Goal: Navigation & Orientation: Find specific page/section

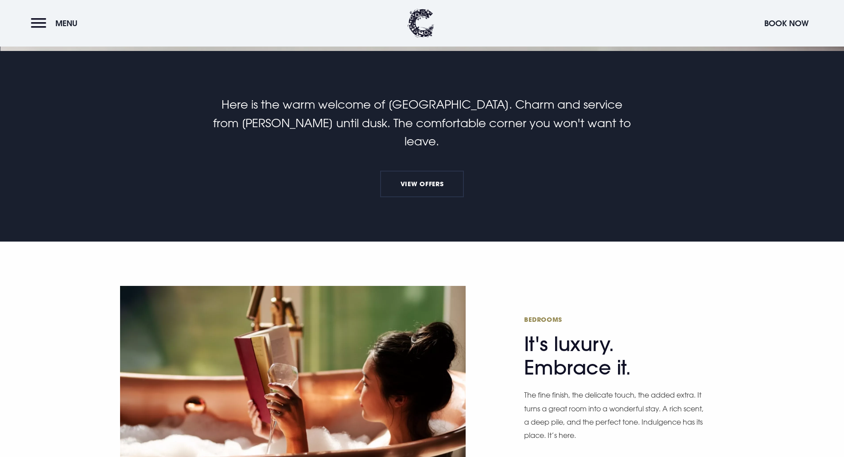
scroll to position [487, 0]
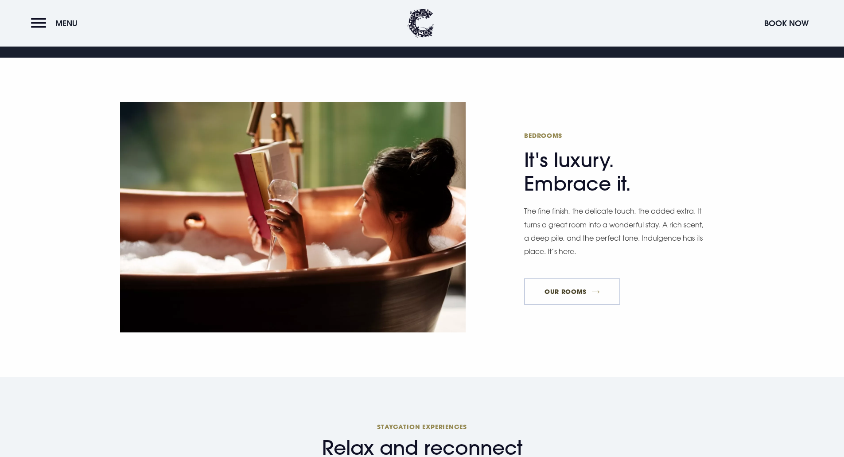
click at [576, 280] on link "Our Rooms" at bounding box center [572, 291] width 96 height 27
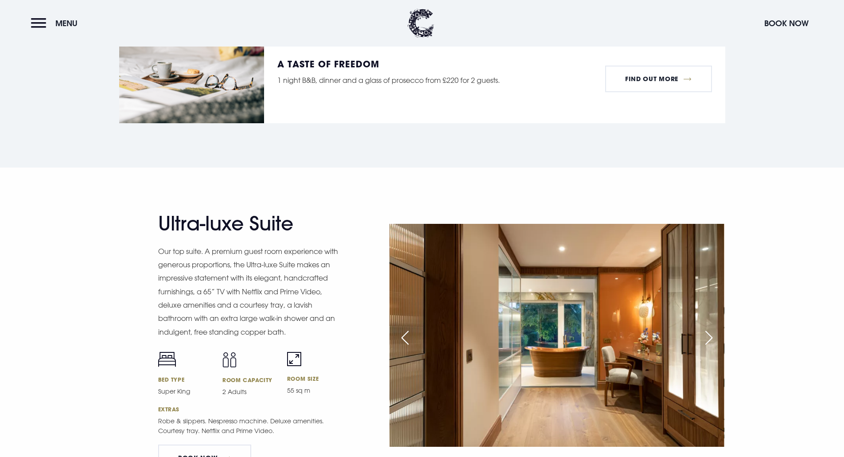
scroll to position [1462, 0]
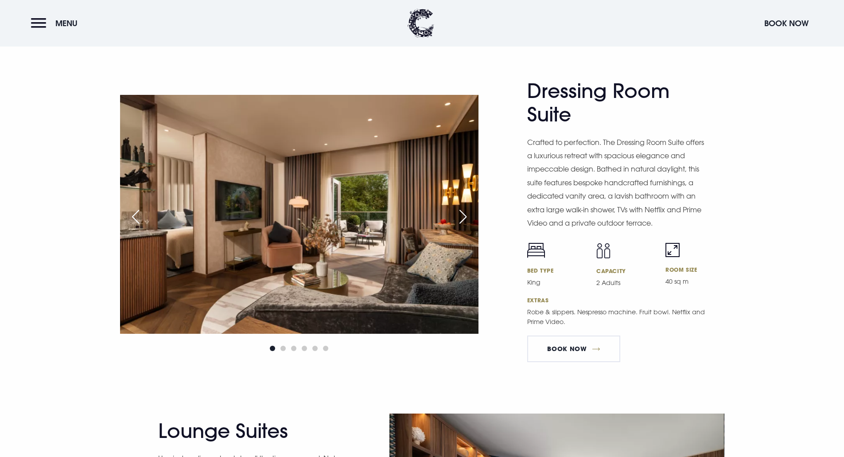
click at [465, 217] on div "Next slide" at bounding box center [463, 216] width 22 height 19
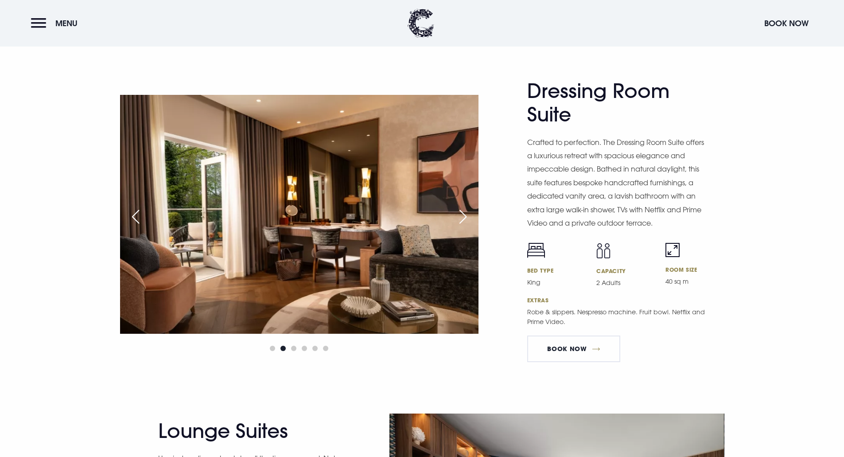
click at [140, 216] on div "Previous slide" at bounding box center [136, 216] width 22 height 19
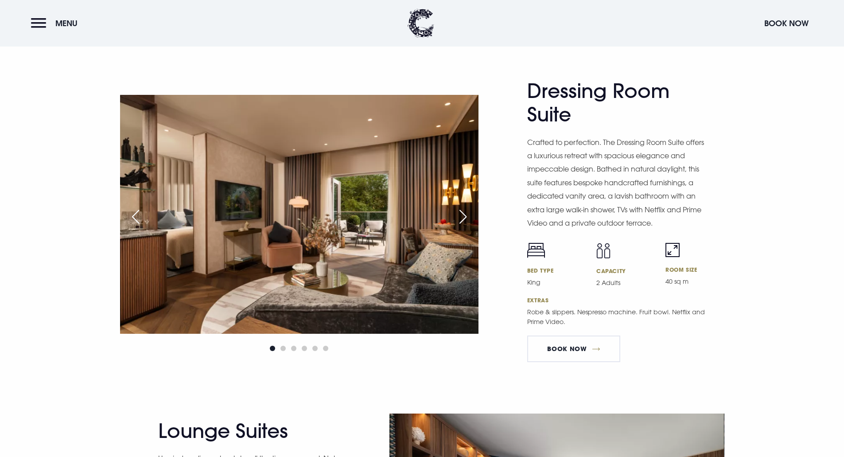
click at [462, 215] on div "Next slide" at bounding box center [463, 216] width 22 height 19
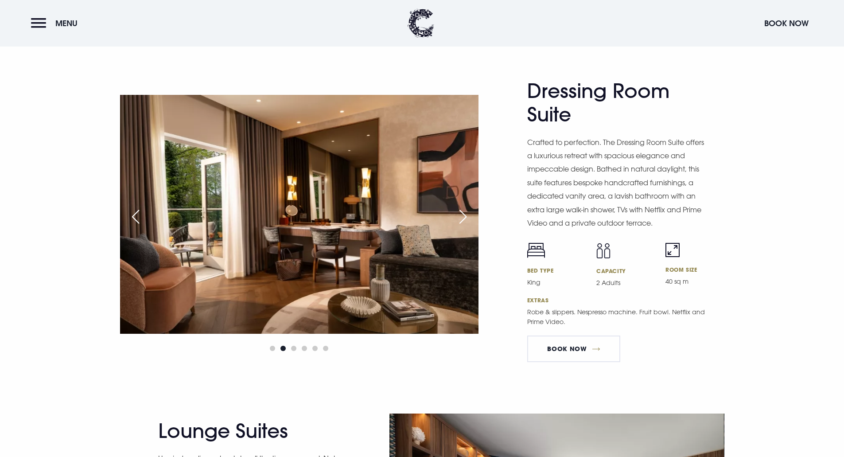
click at [462, 215] on div "Next slide" at bounding box center [463, 216] width 22 height 19
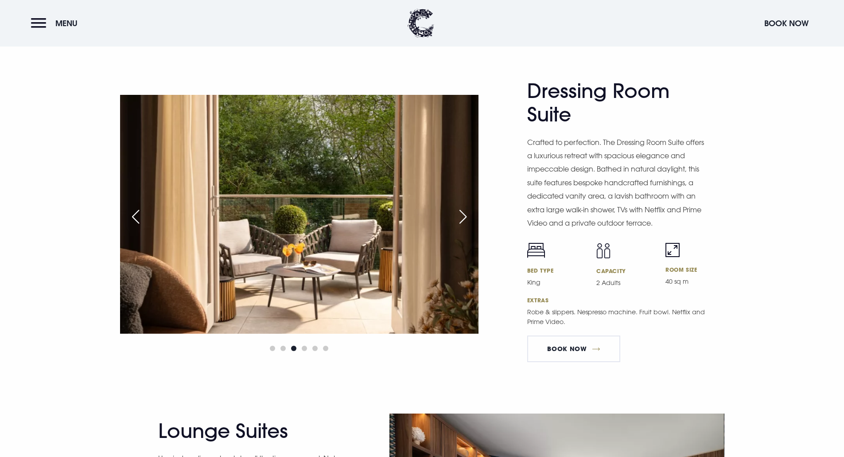
click at [462, 215] on div "Next slide" at bounding box center [463, 216] width 22 height 19
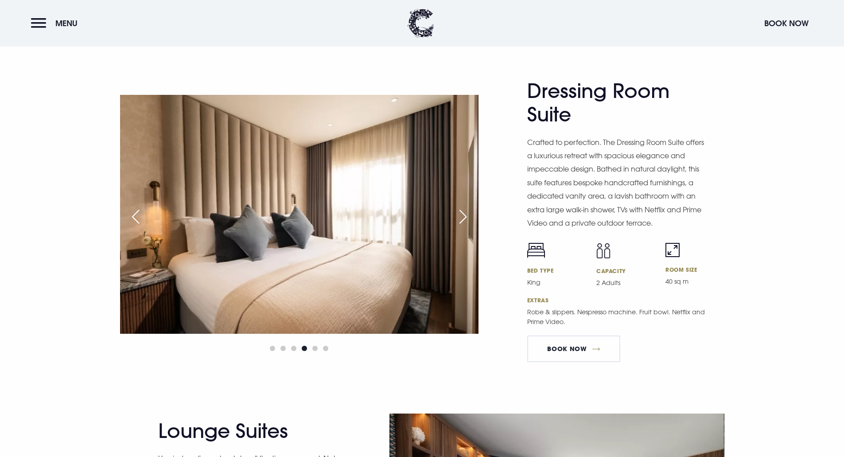
click at [462, 215] on div "Next slide" at bounding box center [463, 216] width 22 height 19
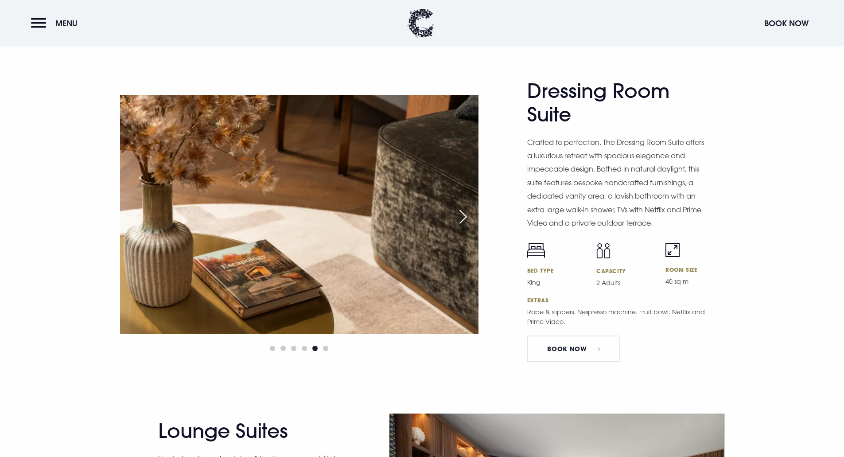
click at [462, 215] on div "Next slide" at bounding box center [463, 216] width 22 height 19
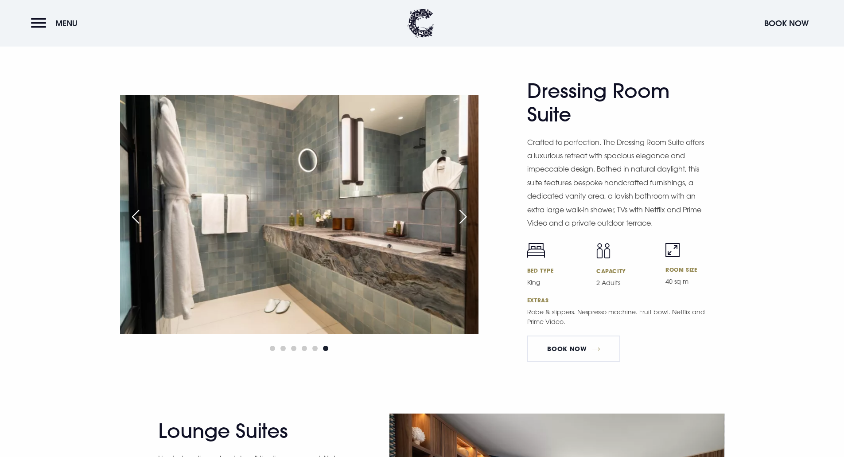
click at [462, 215] on div "Next slide" at bounding box center [463, 216] width 22 height 19
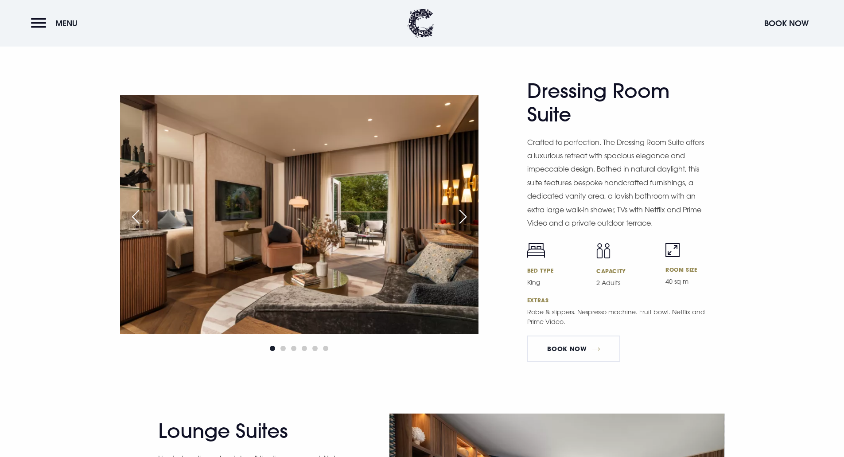
click at [462, 215] on div "Next slide" at bounding box center [463, 216] width 22 height 19
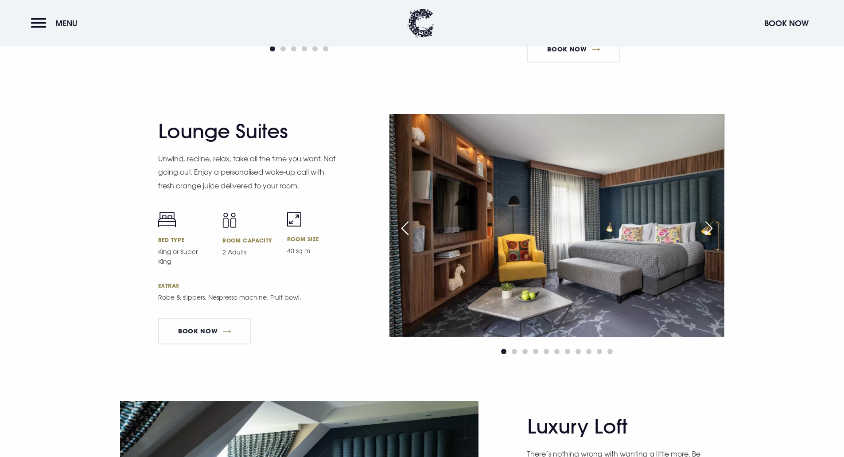
scroll to position [1772, 0]
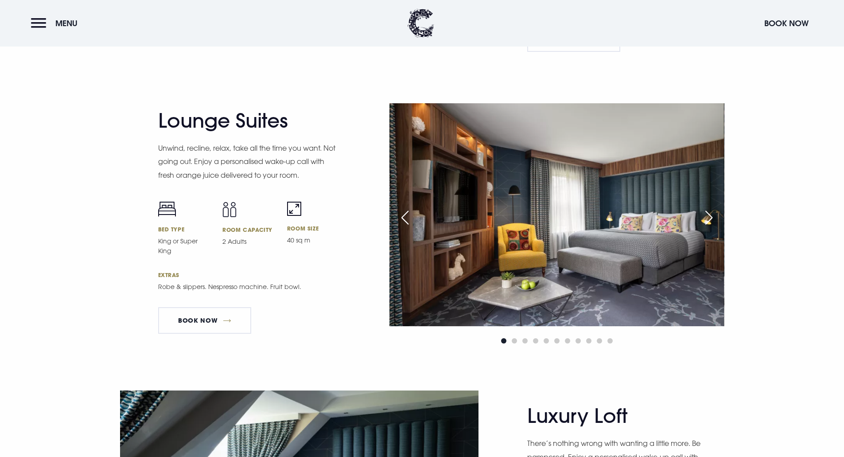
click at [701, 214] on div "Next slide" at bounding box center [709, 217] width 22 height 19
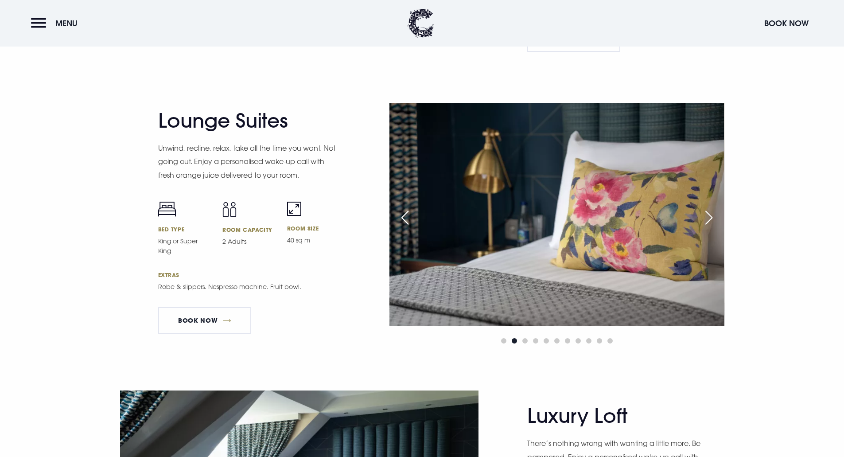
click at [701, 214] on div "Next slide" at bounding box center [709, 217] width 22 height 19
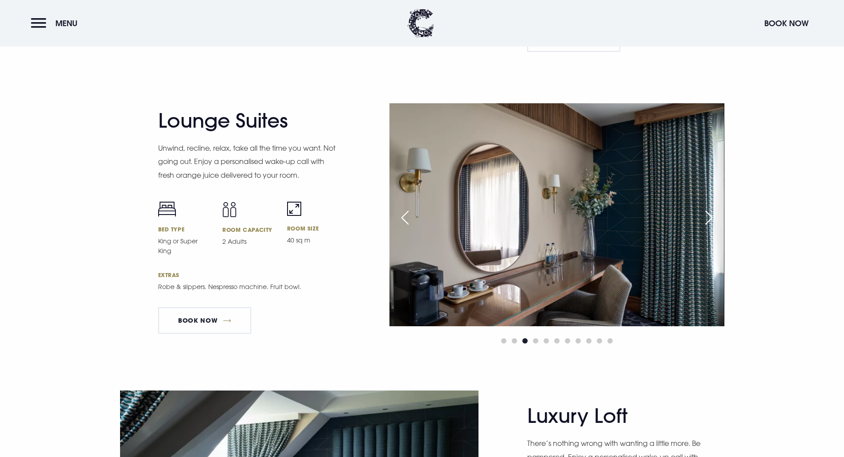
click at [701, 214] on div "Next slide" at bounding box center [709, 217] width 22 height 19
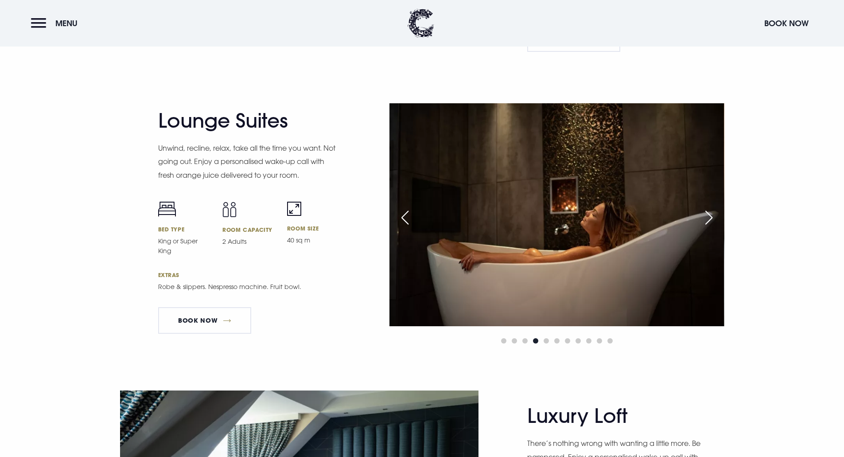
click at [701, 214] on div "Next slide" at bounding box center [709, 217] width 22 height 19
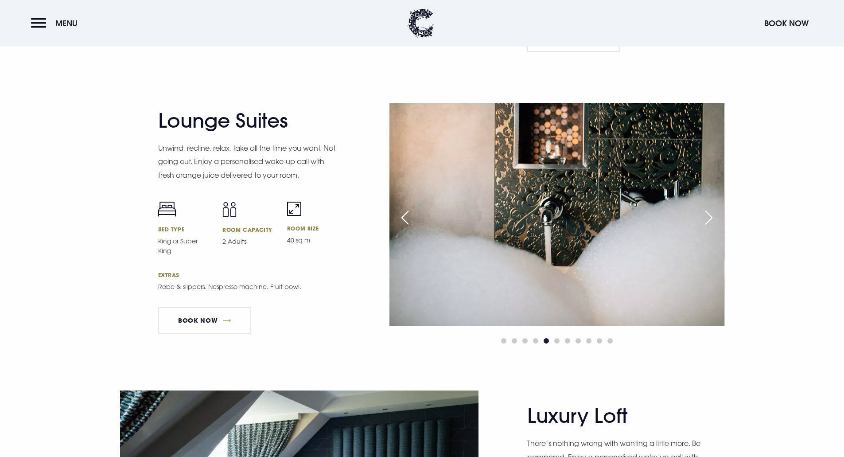
click at [701, 214] on div "Next slide" at bounding box center [709, 217] width 22 height 19
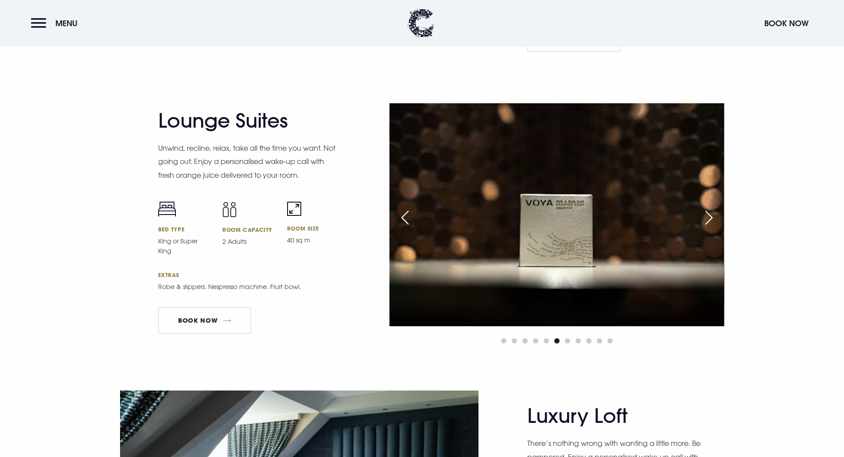
click at [701, 214] on div "Next slide" at bounding box center [709, 217] width 22 height 19
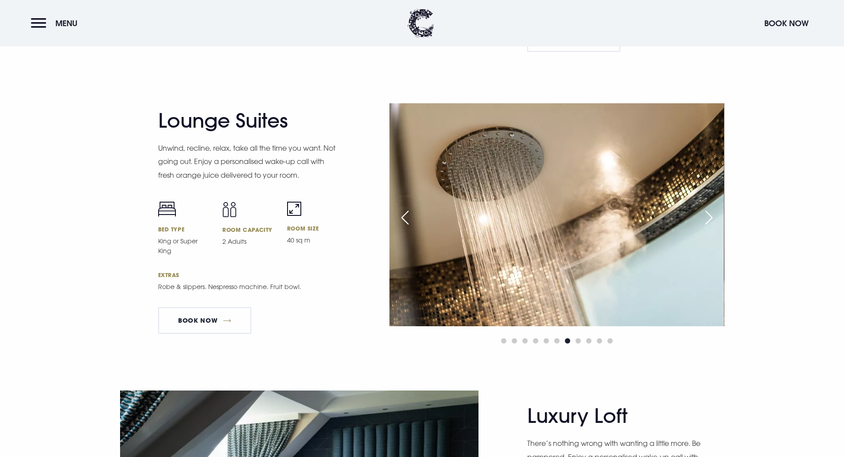
click at [701, 214] on div "Next slide" at bounding box center [709, 217] width 22 height 19
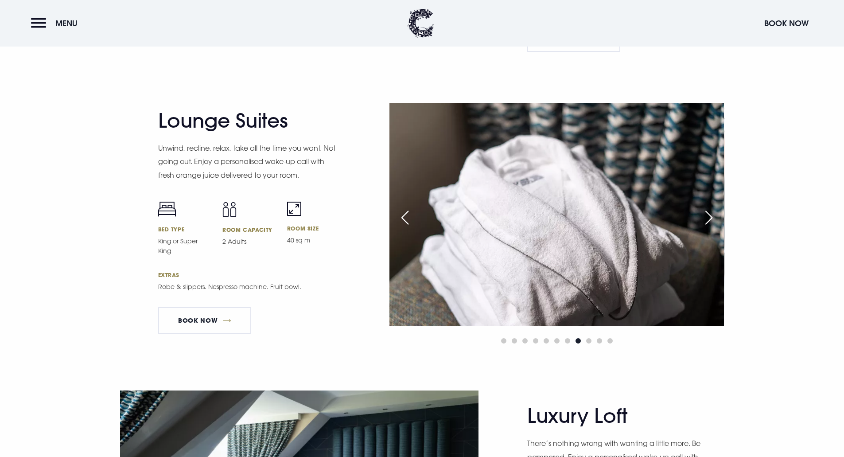
click at [701, 214] on div "Next slide" at bounding box center [709, 217] width 22 height 19
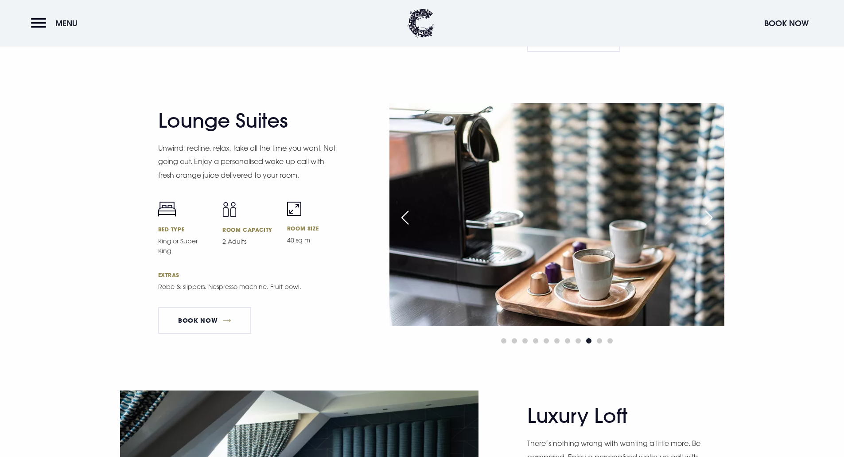
click at [701, 214] on div "Next slide" at bounding box center [709, 217] width 22 height 19
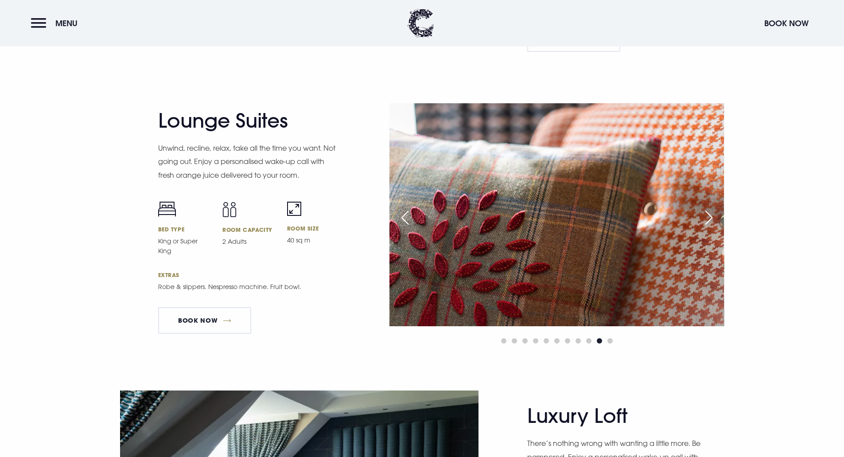
click at [701, 214] on div "Next slide" at bounding box center [709, 217] width 22 height 19
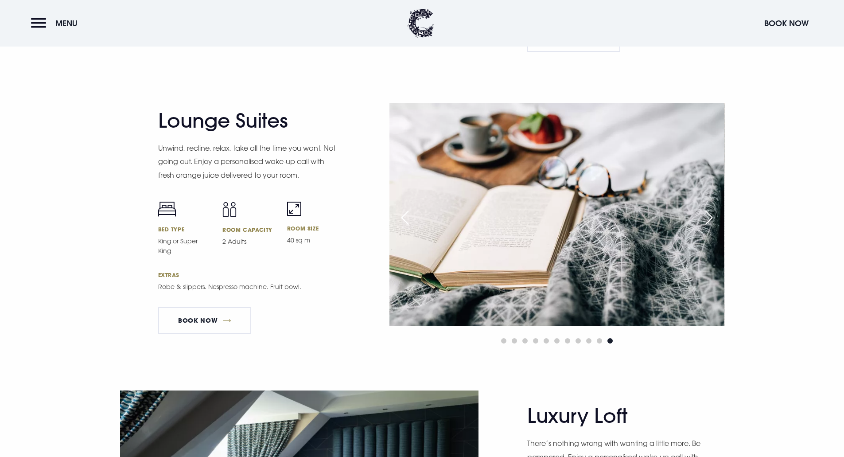
click at [701, 214] on div "Next slide" at bounding box center [709, 217] width 22 height 19
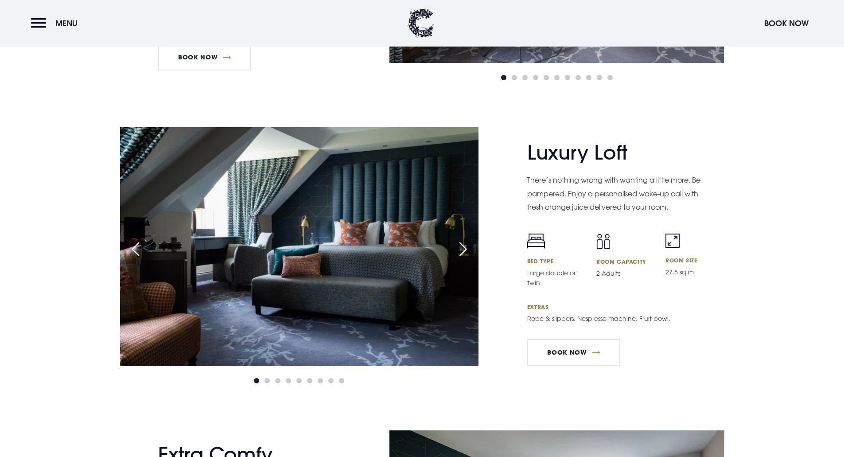
scroll to position [2038, 0]
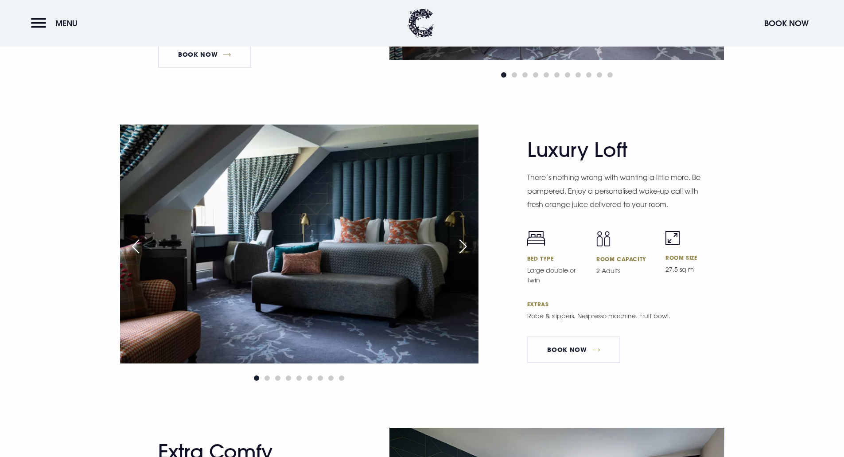
click at [458, 243] on div "Next slide" at bounding box center [463, 246] width 22 height 19
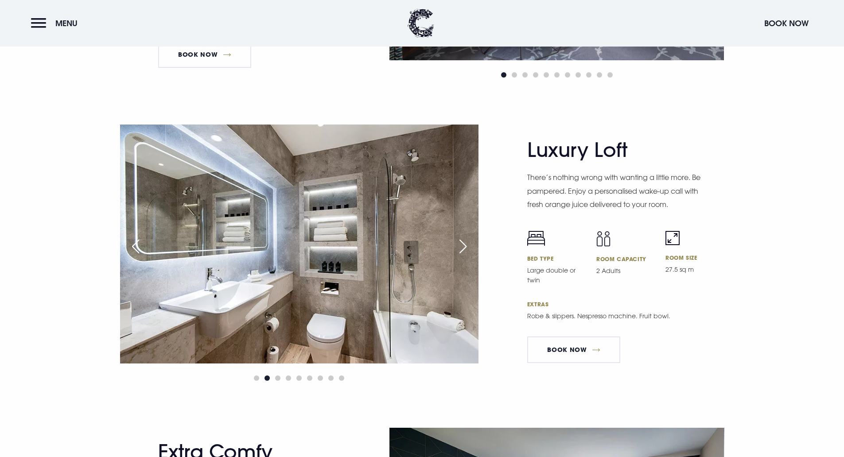
click at [458, 243] on div "Next slide" at bounding box center [463, 246] width 22 height 19
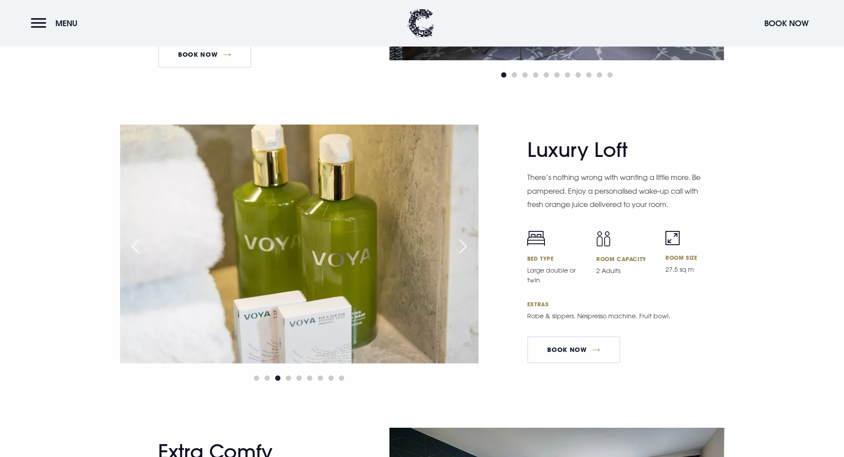
click at [458, 243] on div "Next slide" at bounding box center [463, 246] width 22 height 19
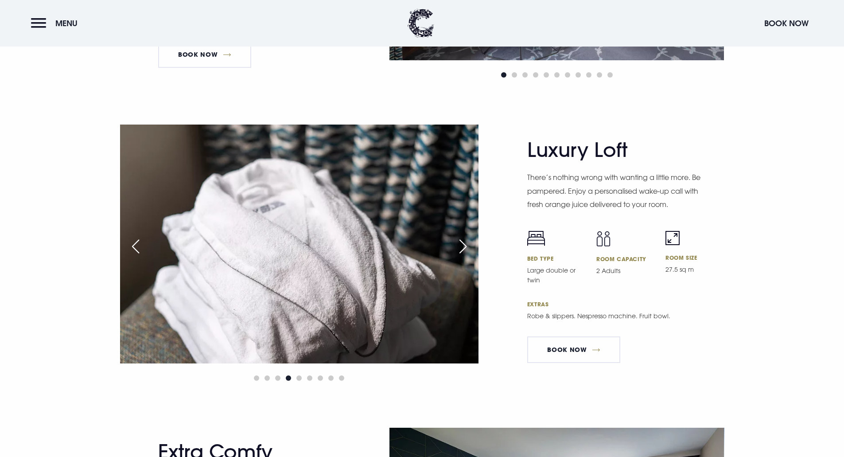
click at [458, 243] on div "Next slide" at bounding box center [463, 246] width 22 height 19
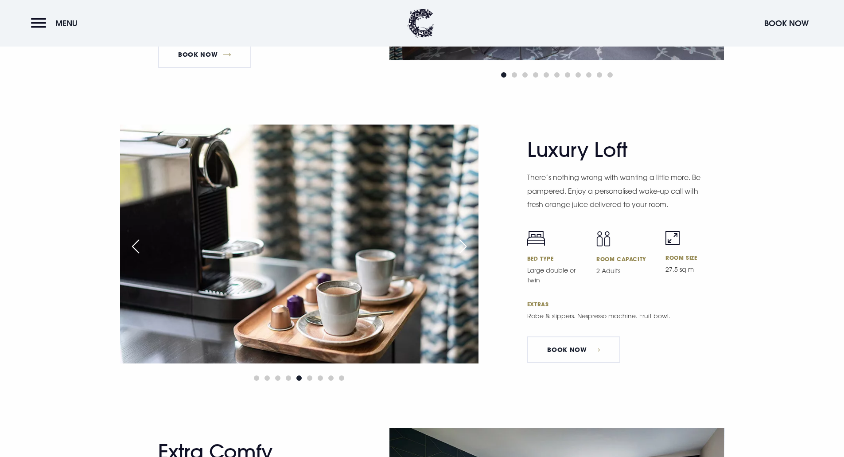
click at [458, 243] on div "Next slide" at bounding box center [463, 246] width 22 height 19
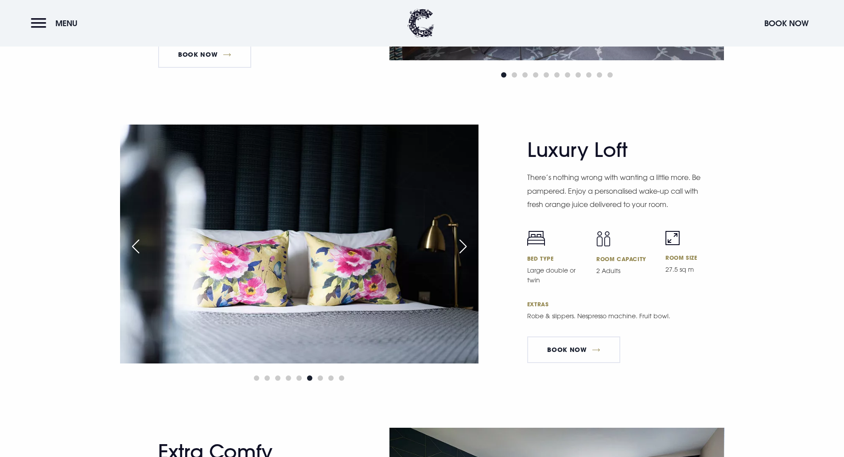
click at [458, 243] on div "Next slide" at bounding box center [463, 246] width 22 height 19
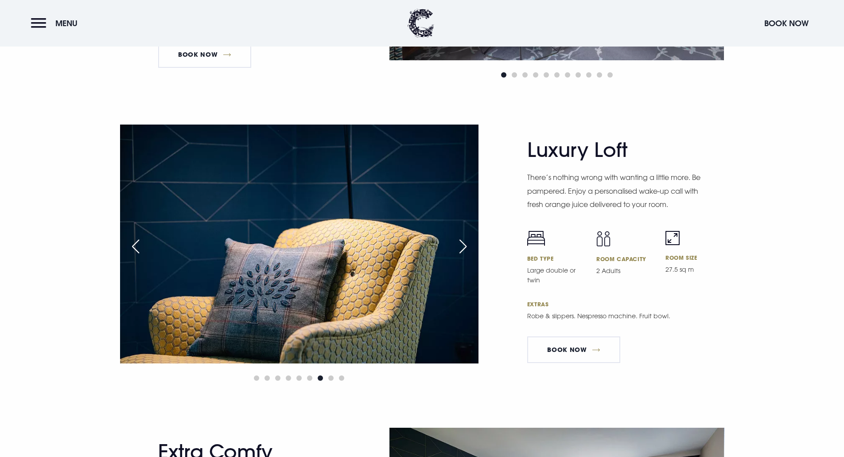
click at [458, 243] on div "Next slide" at bounding box center [463, 246] width 22 height 19
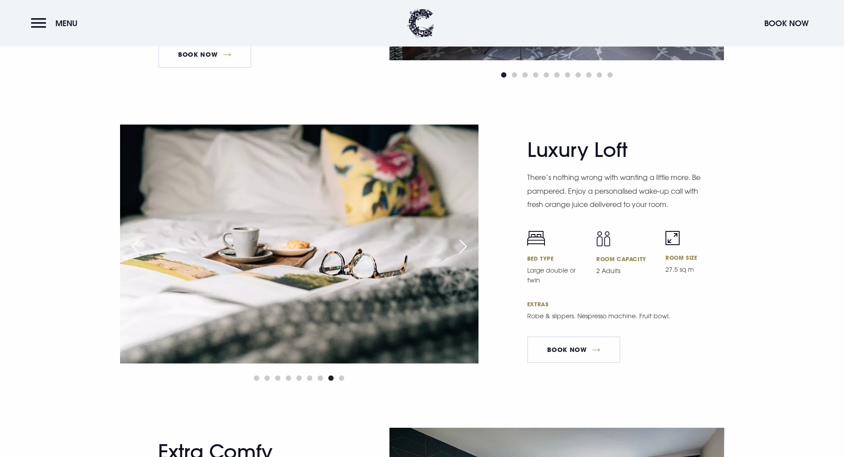
click at [458, 243] on div "Next slide" at bounding box center [463, 246] width 22 height 19
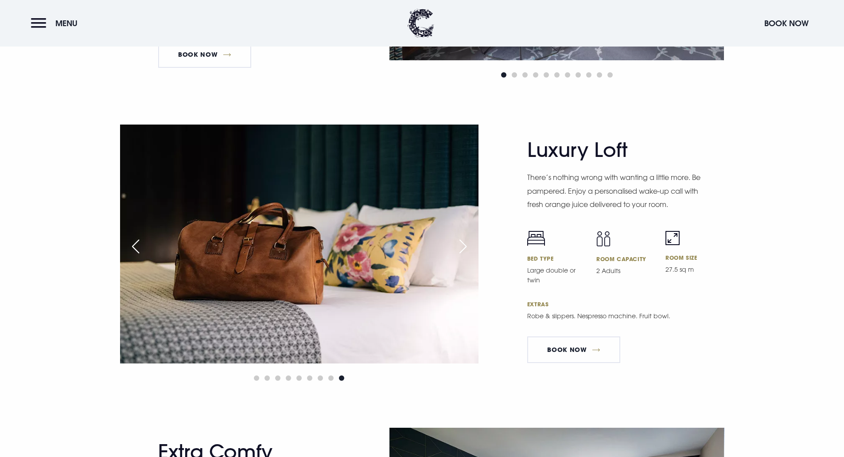
click at [458, 243] on div "Next slide" at bounding box center [463, 246] width 22 height 19
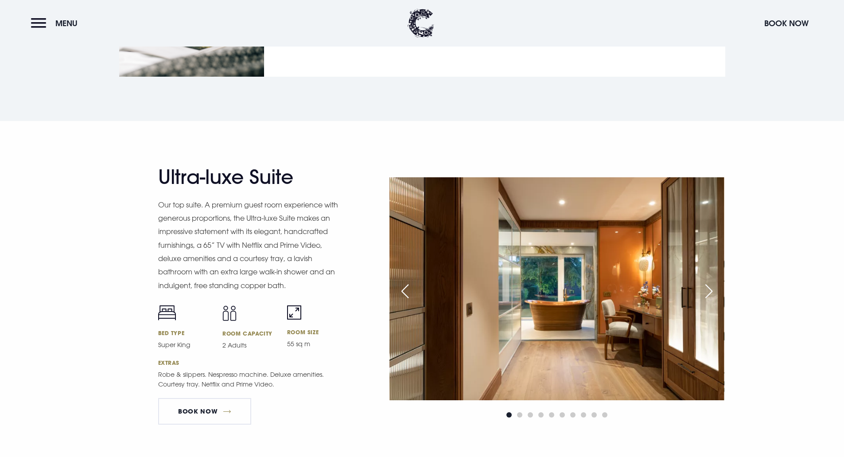
scroll to position [1063, 0]
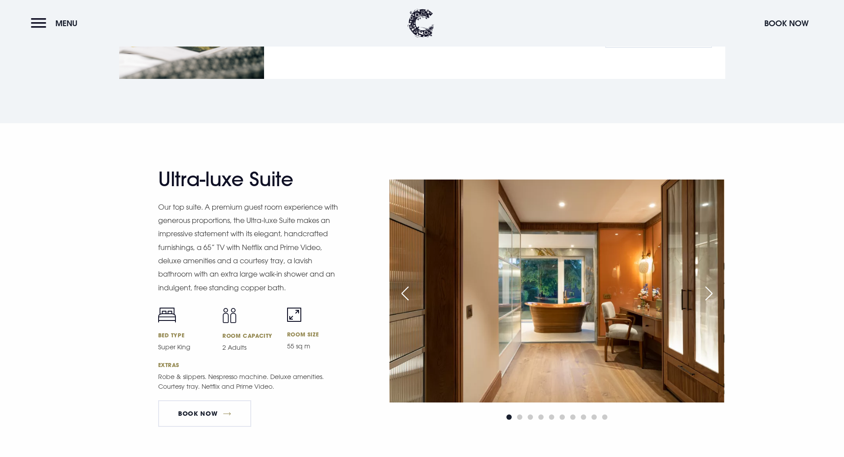
click at [700, 293] on div "Next slide" at bounding box center [709, 293] width 22 height 19
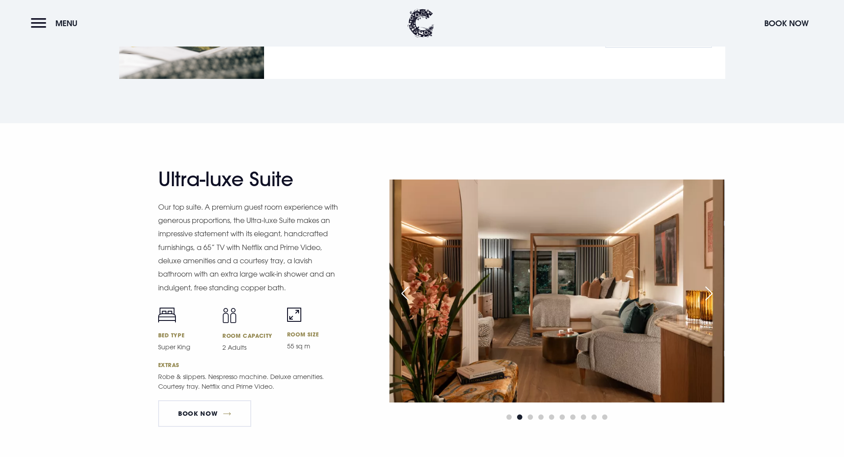
click at [708, 294] on div "Next slide" at bounding box center [709, 293] width 22 height 19
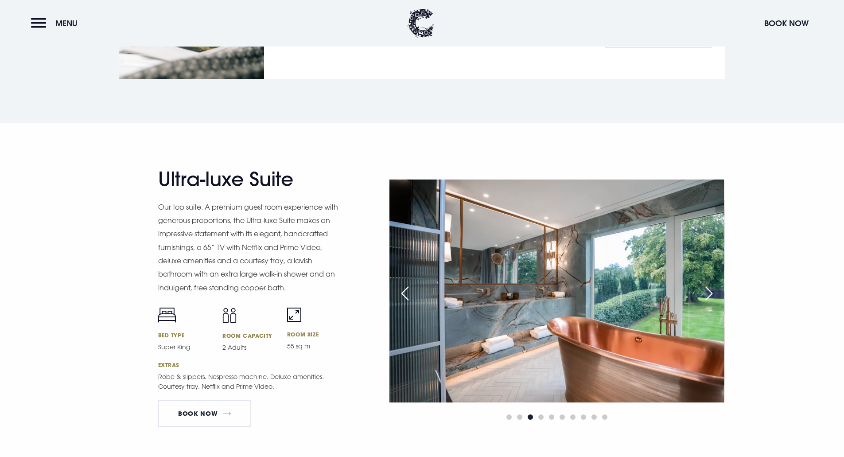
click at [708, 294] on div "Next slide" at bounding box center [709, 293] width 22 height 19
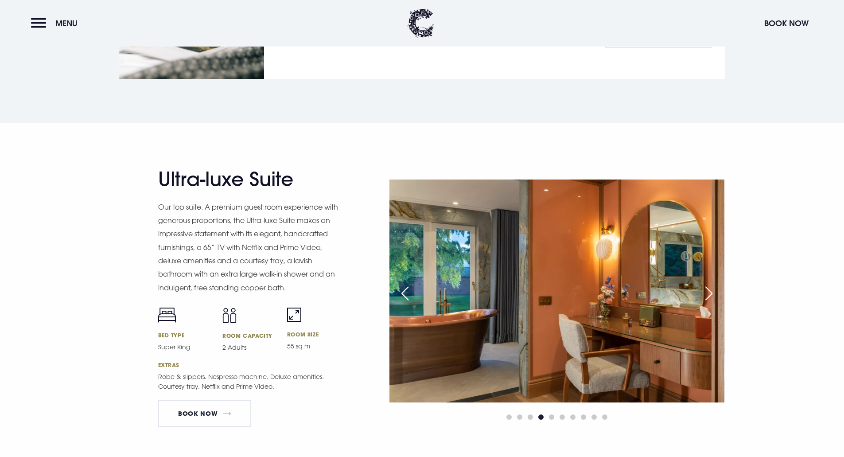
click at [708, 294] on div "Next slide" at bounding box center [709, 293] width 22 height 19
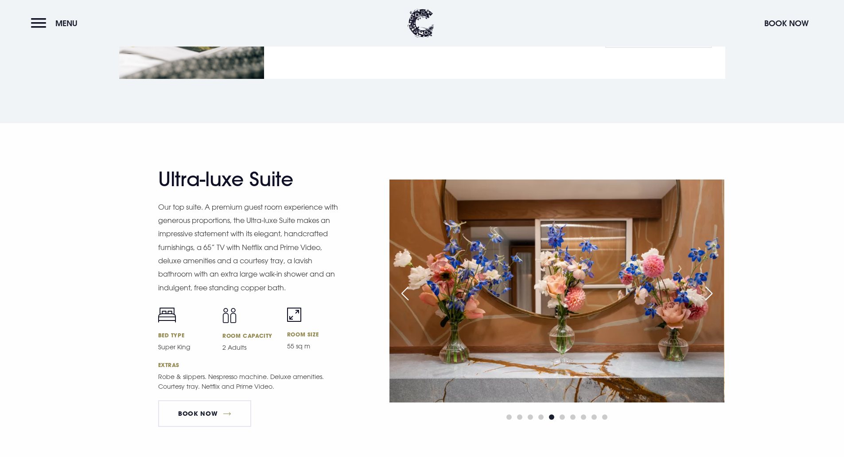
click at [708, 294] on div "Next slide" at bounding box center [709, 293] width 22 height 19
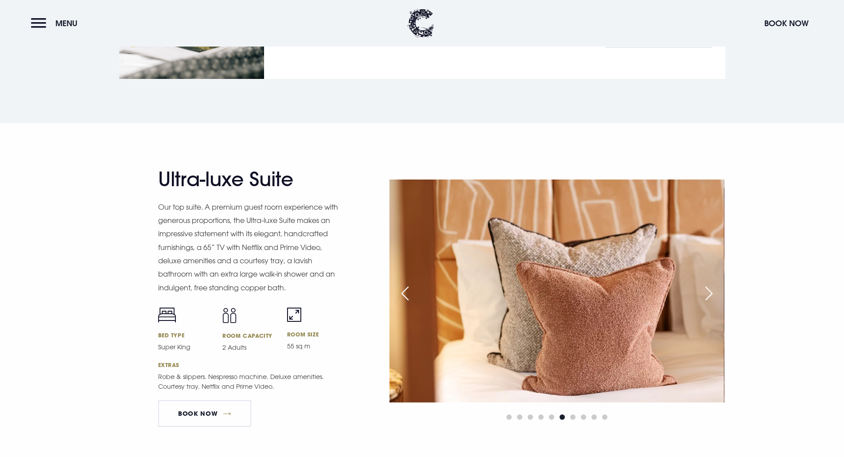
click at [708, 294] on div "Next slide" at bounding box center [709, 293] width 22 height 19
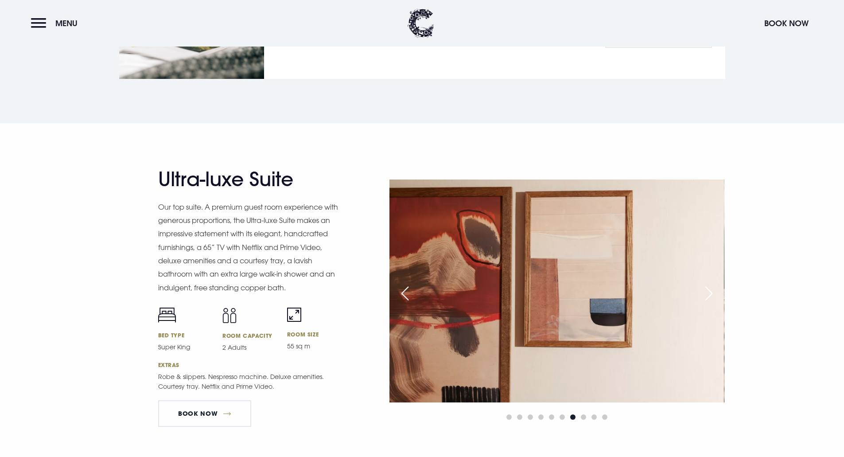
click at [708, 294] on div "Next slide" at bounding box center [709, 293] width 22 height 19
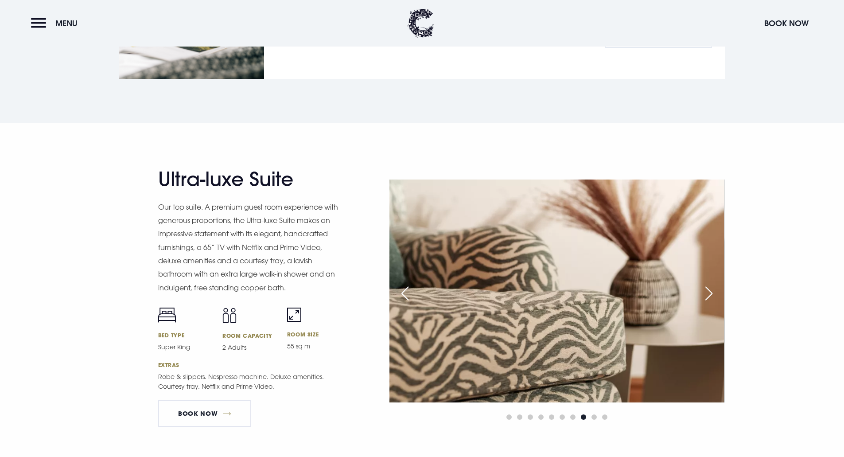
click at [708, 294] on div "Next slide" at bounding box center [709, 293] width 22 height 19
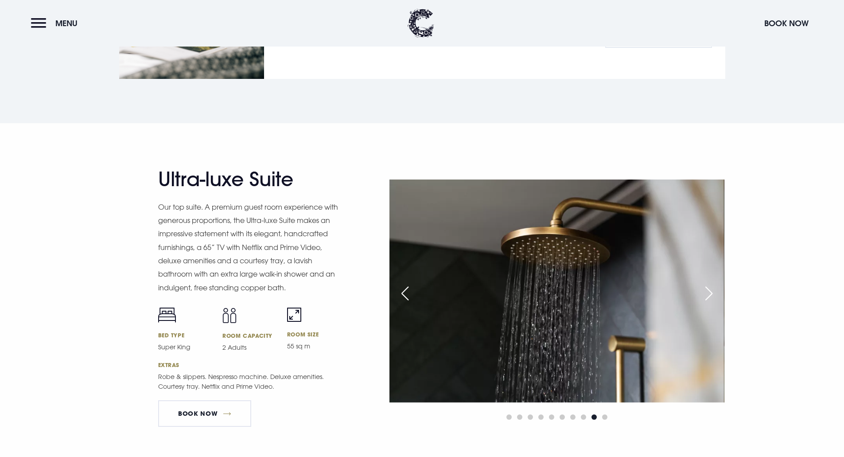
click at [708, 294] on div "Next slide" at bounding box center [709, 293] width 22 height 19
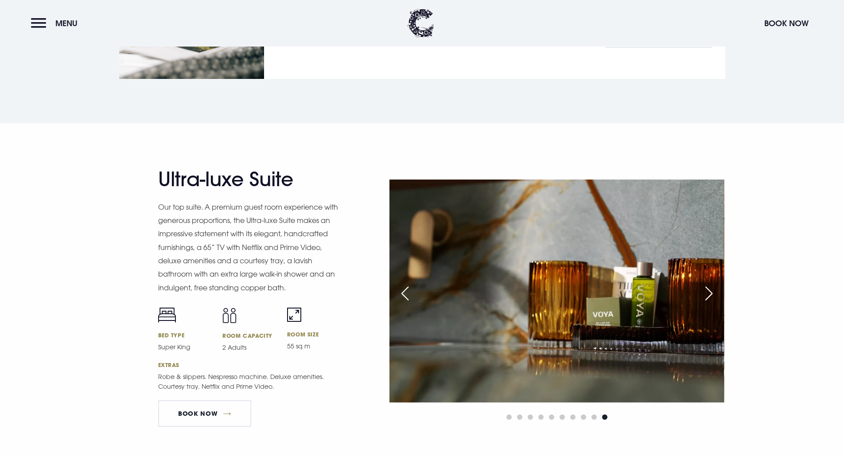
click at [708, 294] on div "Next slide" at bounding box center [709, 293] width 22 height 19
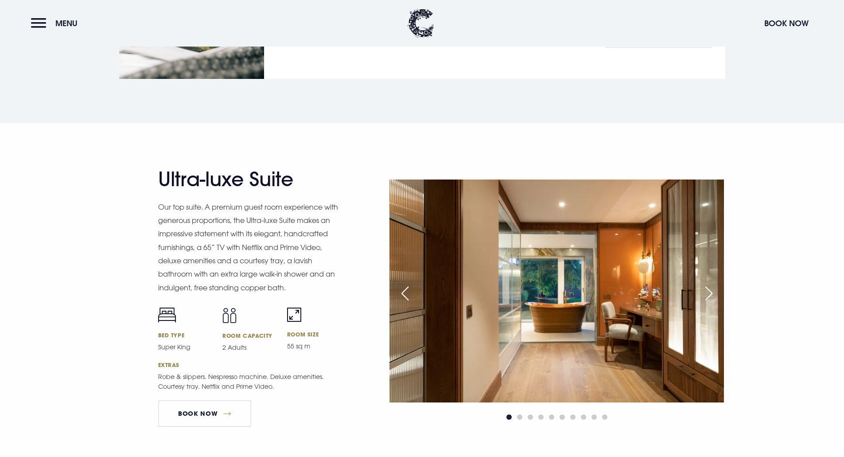
click at [708, 294] on div "Next slide" at bounding box center [709, 293] width 22 height 19
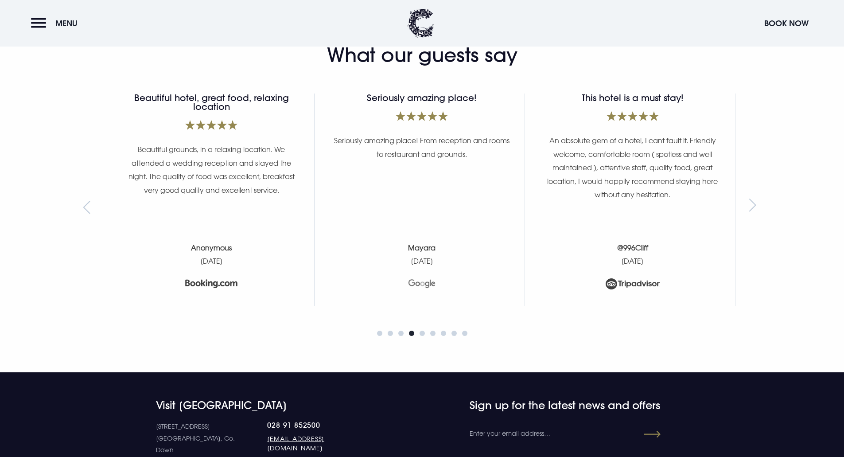
scroll to position [3762, 0]
